Goal: Check status: Check status

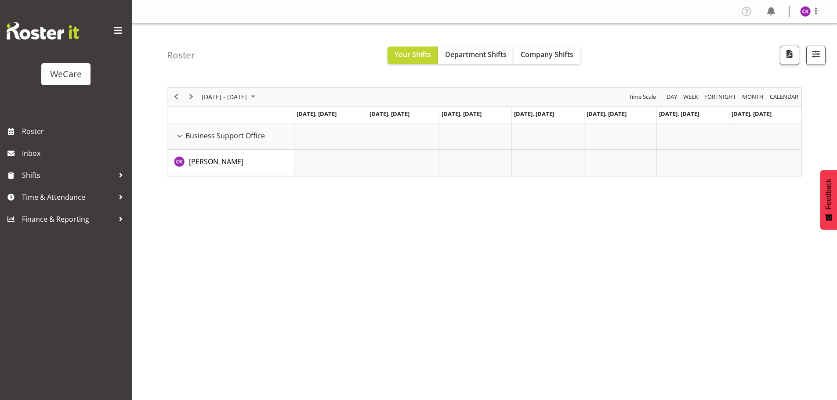
click at [542, 42] on div "Roster Your Shifts Department Shifts Company Shifts All Locations Clear Busines…" at bounding box center [500, 49] width 666 height 51
click at [539, 51] on span "Company Shifts" at bounding box center [547, 55] width 53 height 10
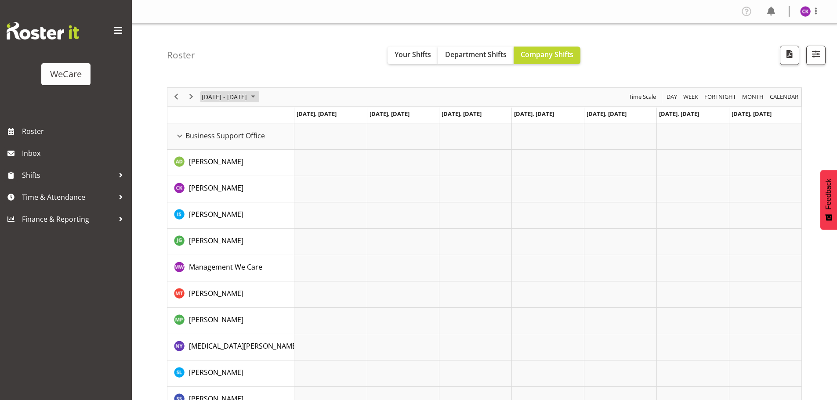
drag, startPoint x: 242, startPoint y: 99, endPoint x: 282, endPoint y: 103, distance: 40.2
click at [242, 99] on span "[DATE] - [DATE]" at bounding box center [224, 96] width 47 height 11
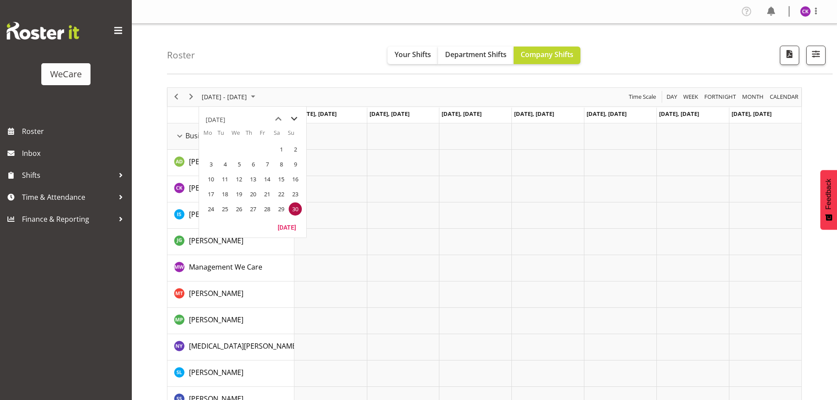
click at [295, 121] on span "next month" at bounding box center [293, 119] width 15 height 16
click at [294, 121] on span "next month" at bounding box center [293, 119] width 15 height 16
click at [294, 120] on span "next month" at bounding box center [293, 119] width 15 height 16
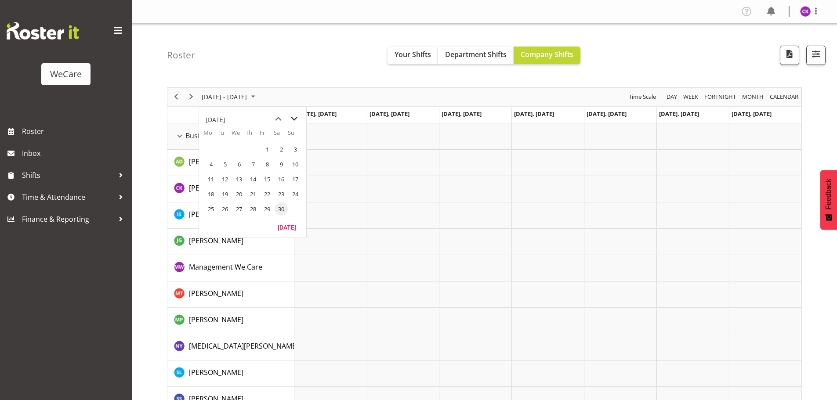
click at [294, 120] on span "next month" at bounding box center [293, 119] width 15 height 16
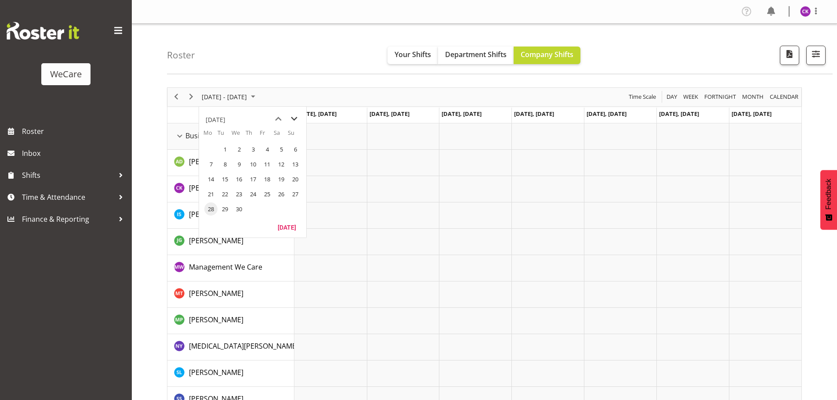
click at [294, 120] on span "next month" at bounding box center [293, 119] width 15 height 16
click at [213, 208] on span "25" at bounding box center [210, 209] width 13 height 13
